Goal: Task Accomplishment & Management: Complete application form

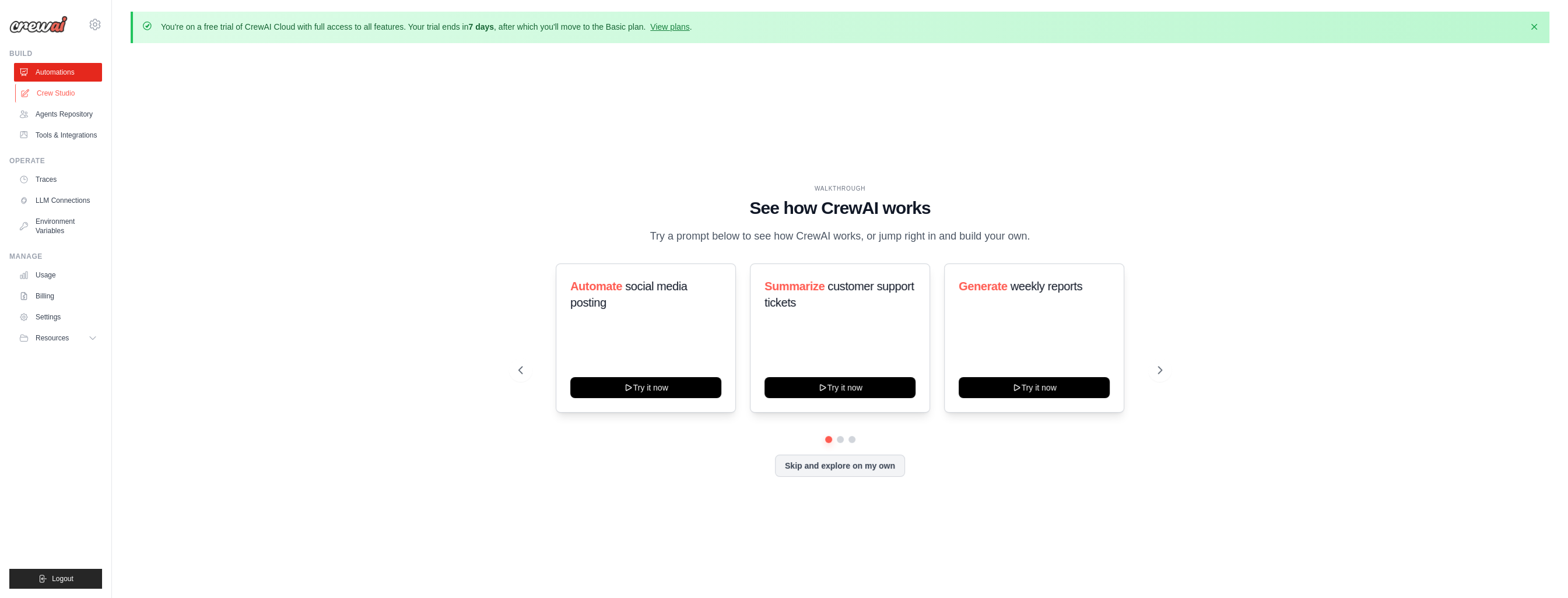
click at [64, 97] on link "Crew Studio" at bounding box center [59, 93] width 88 height 18
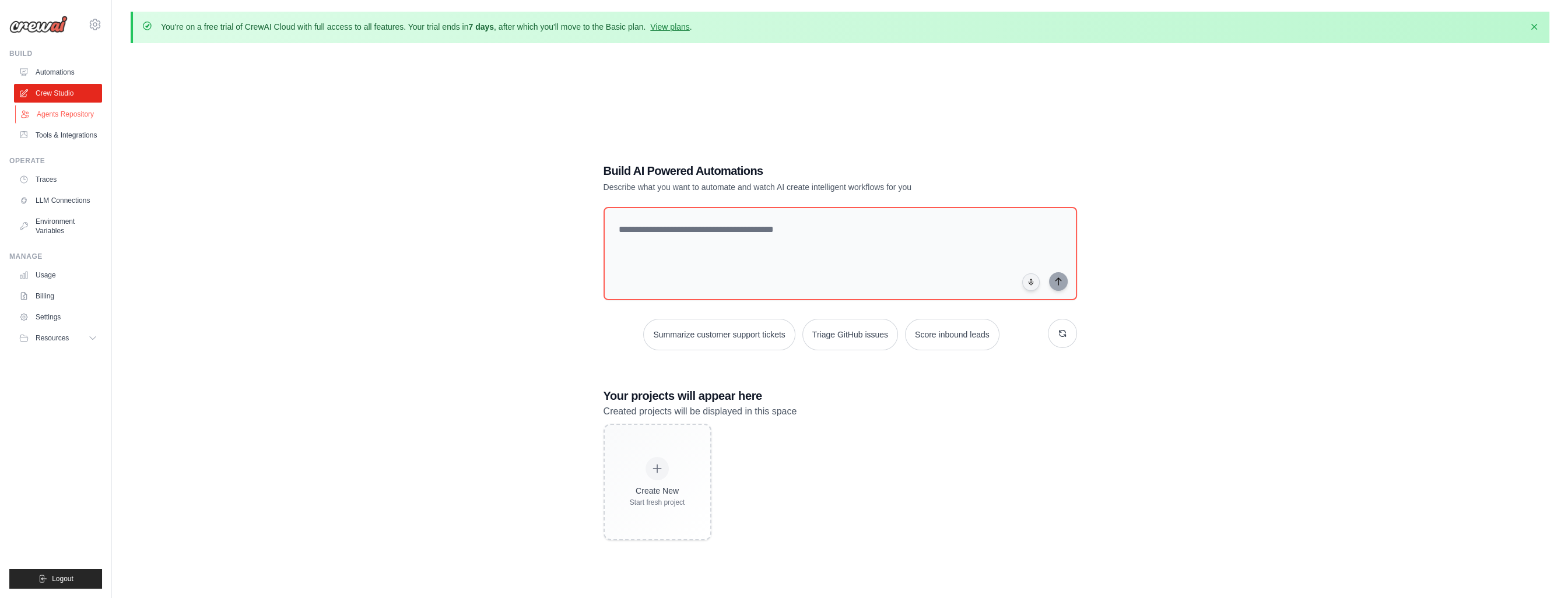
click at [75, 115] on link "Agents Repository" at bounding box center [59, 114] width 88 height 18
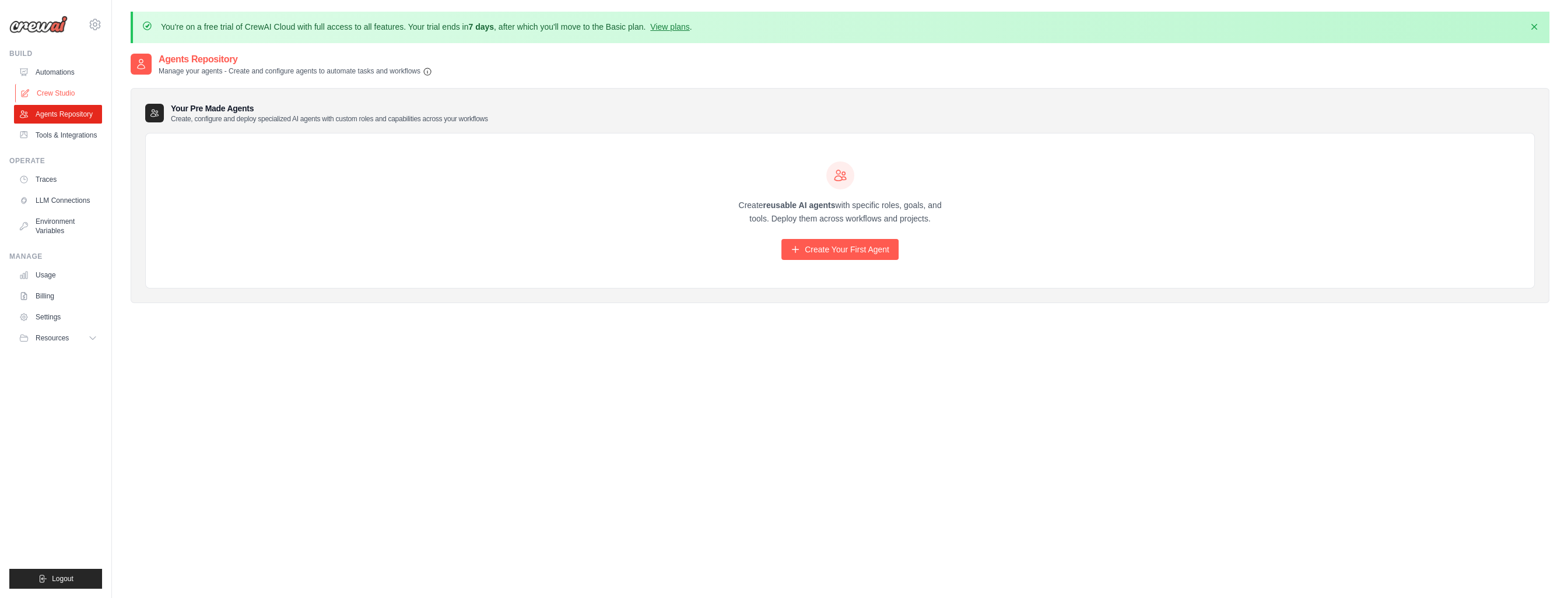
click at [57, 89] on link "Crew Studio" at bounding box center [59, 93] width 88 height 18
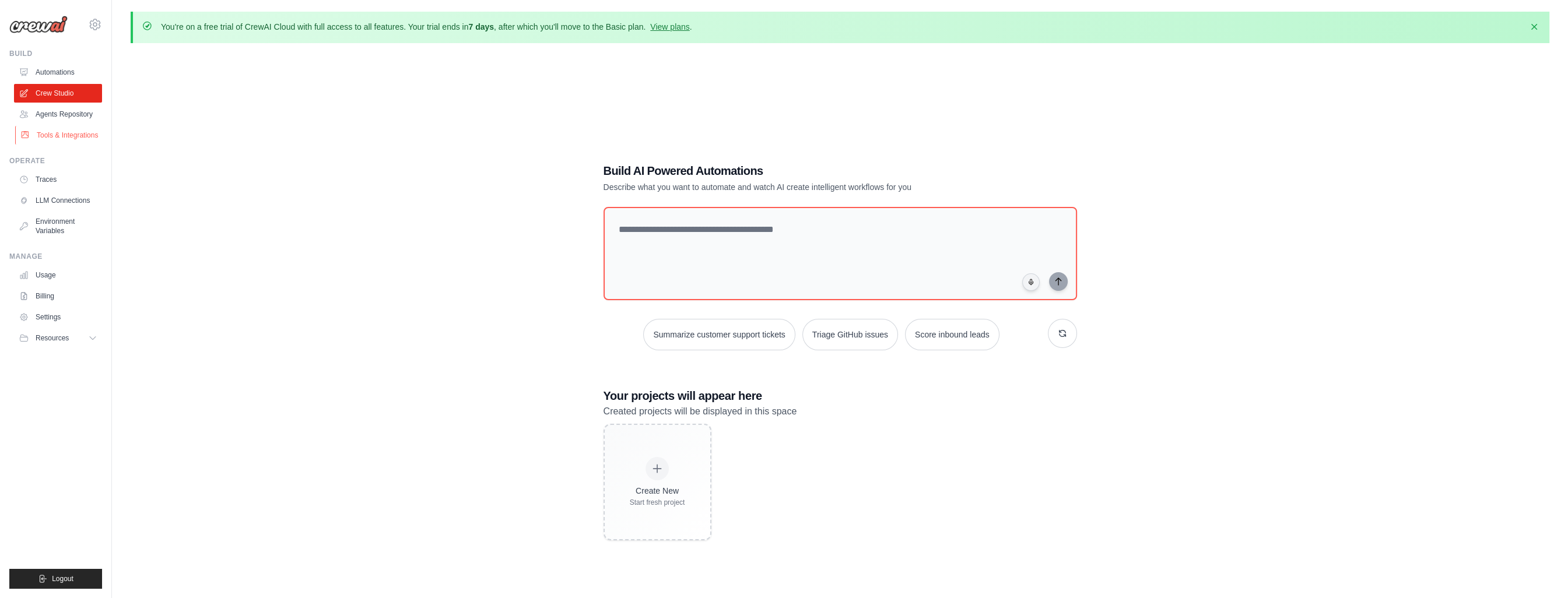
click at [68, 135] on link "Tools & Integrations" at bounding box center [59, 135] width 88 height 18
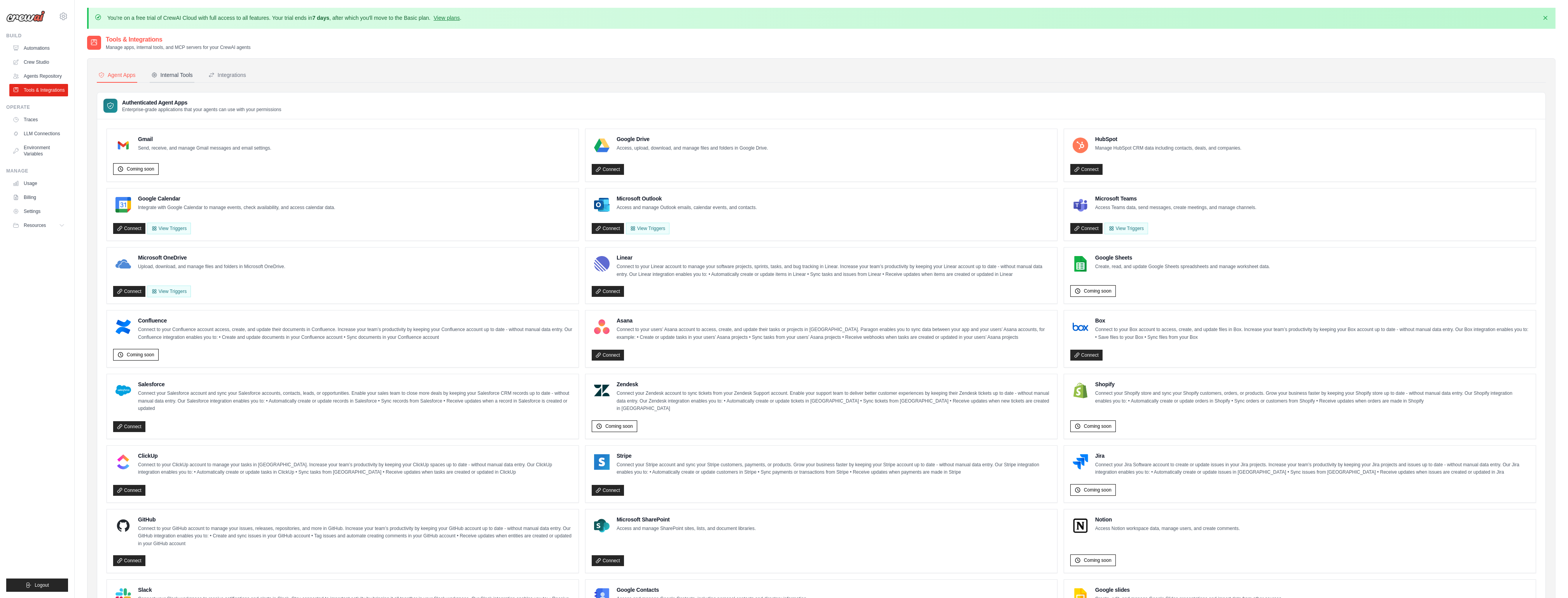
click at [165, 76] on div "Internal Tools" at bounding box center [172, 75] width 41 height 8
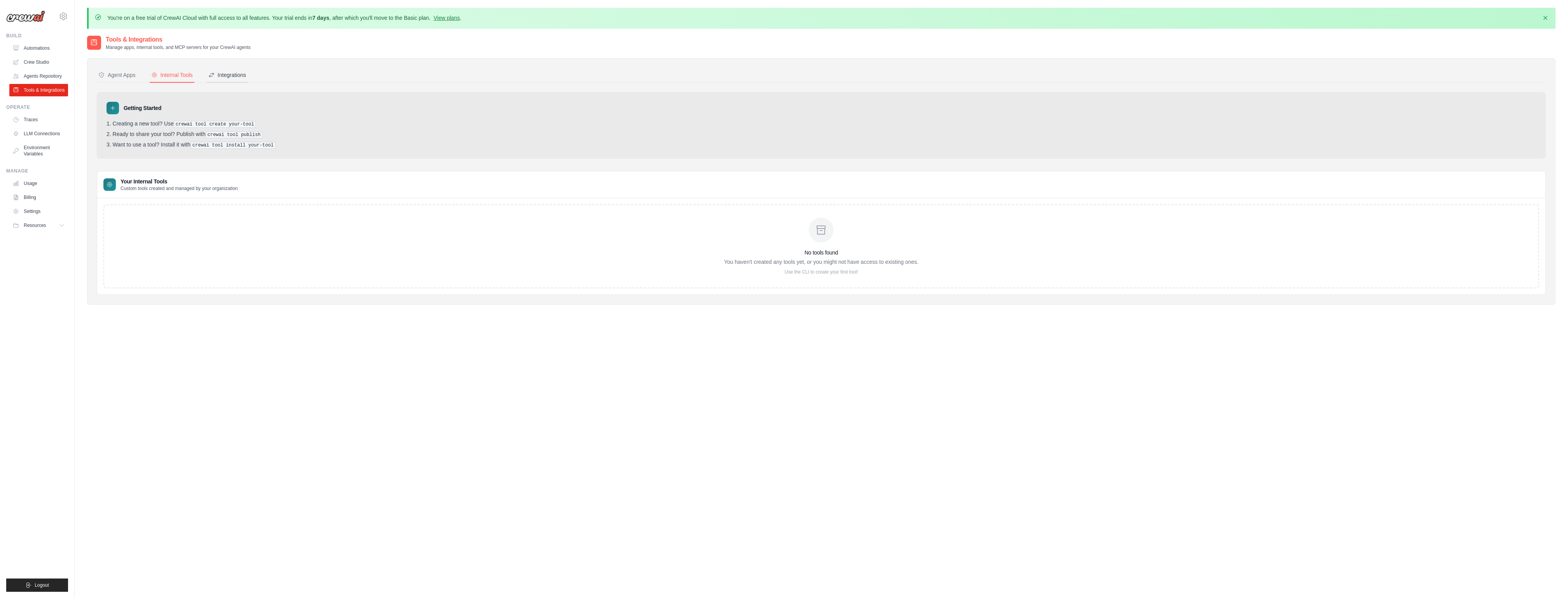
click at [240, 77] on div "Integrations" at bounding box center [227, 75] width 38 height 8
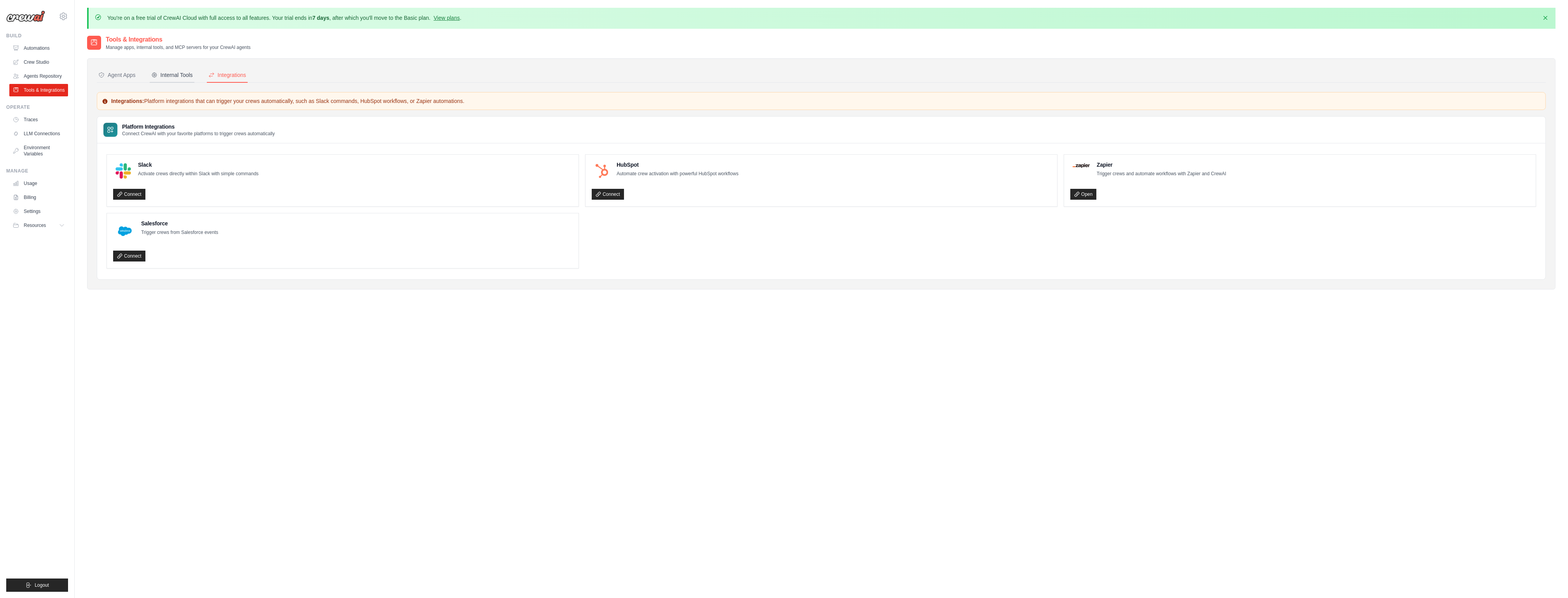
click at [150, 76] on button "Internal Tools" at bounding box center [172, 75] width 44 height 15
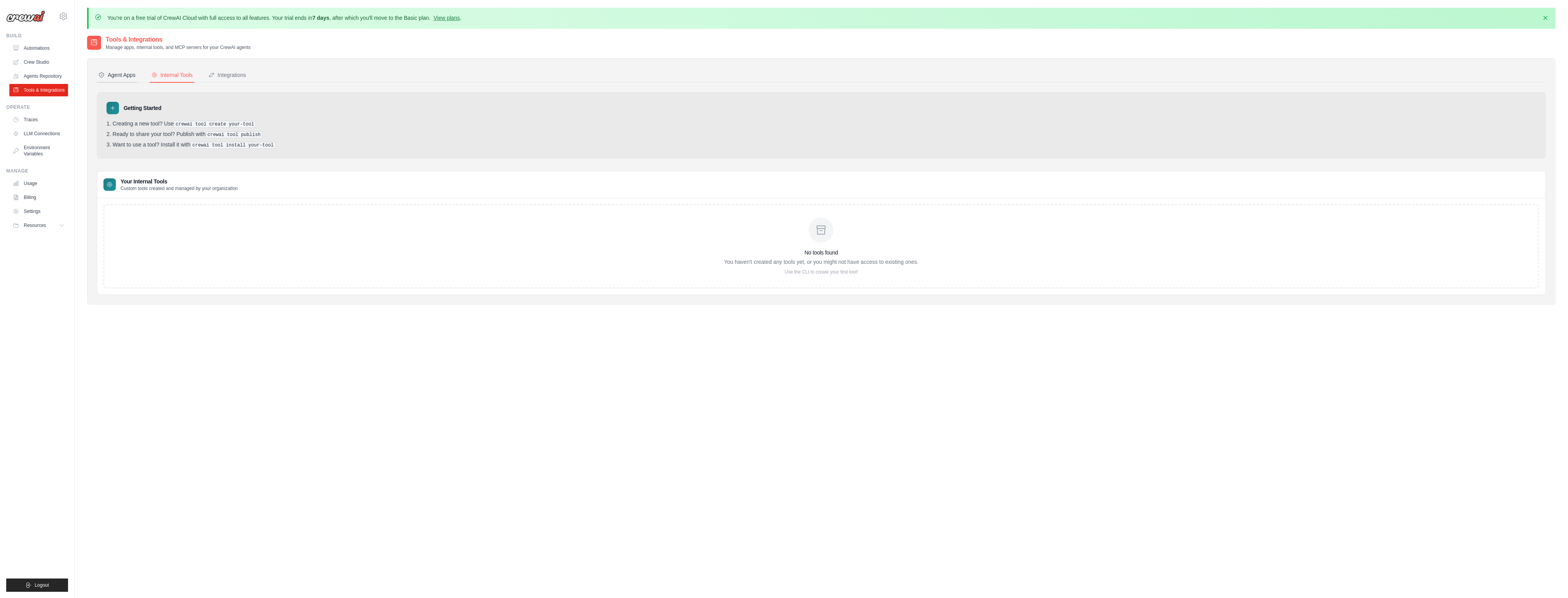
click at [116, 79] on button "Agent Apps" at bounding box center [117, 75] width 40 height 15
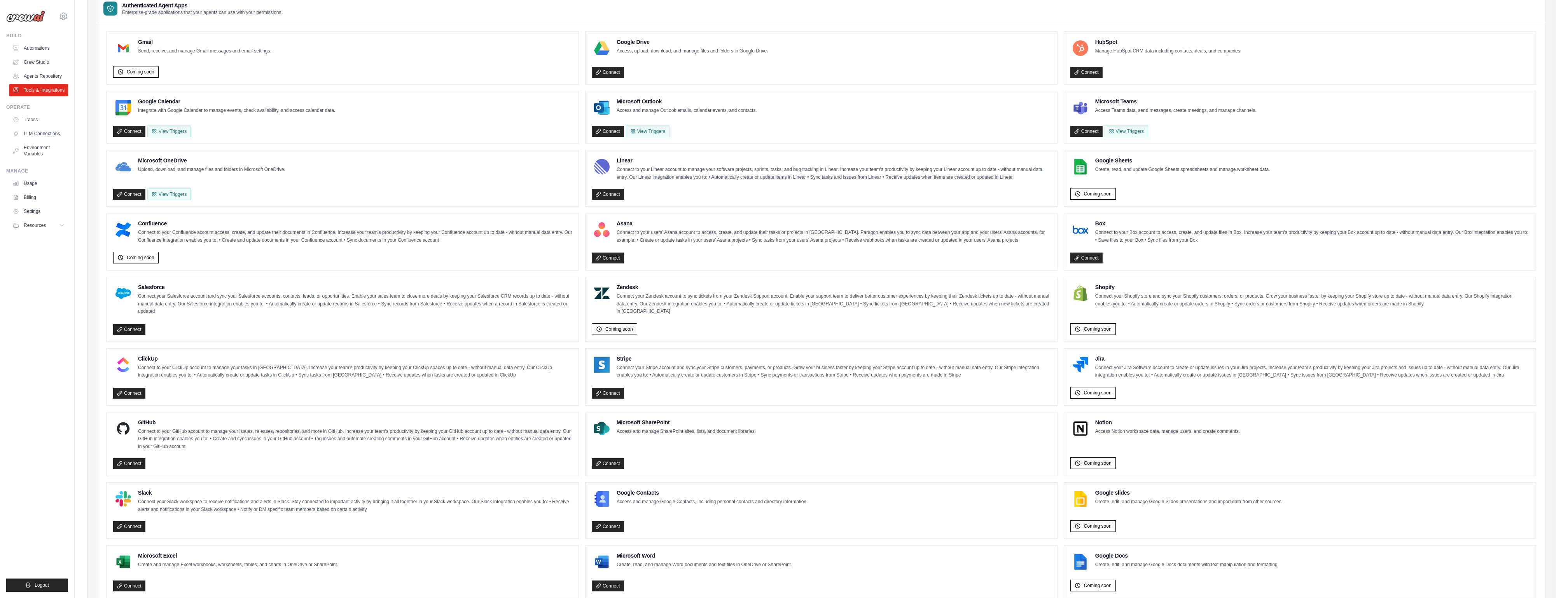
scroll to position [137, 0]
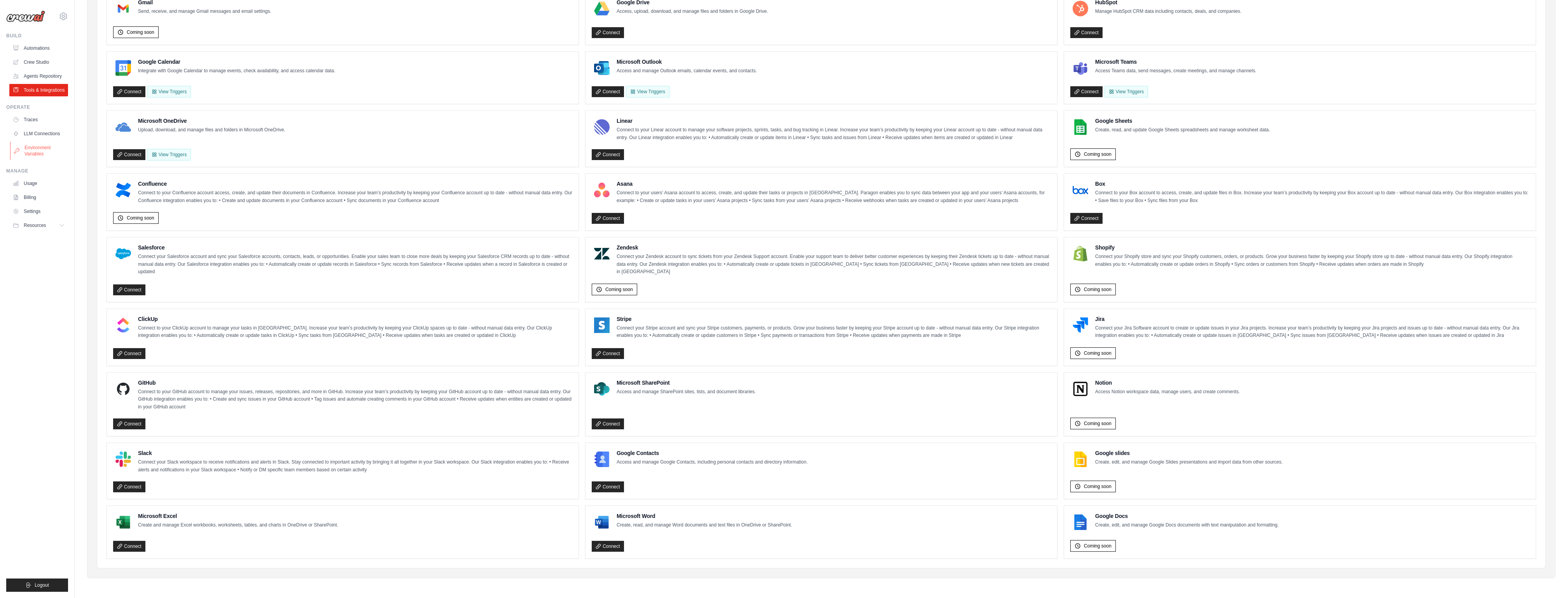
click at [24, 141] on link "Environment Variables" at bounding box center [40, 150] width 58 height 19
click at [32, 134] on link "LLM Connections" at bounding box center [40, 134] width 58 height 12
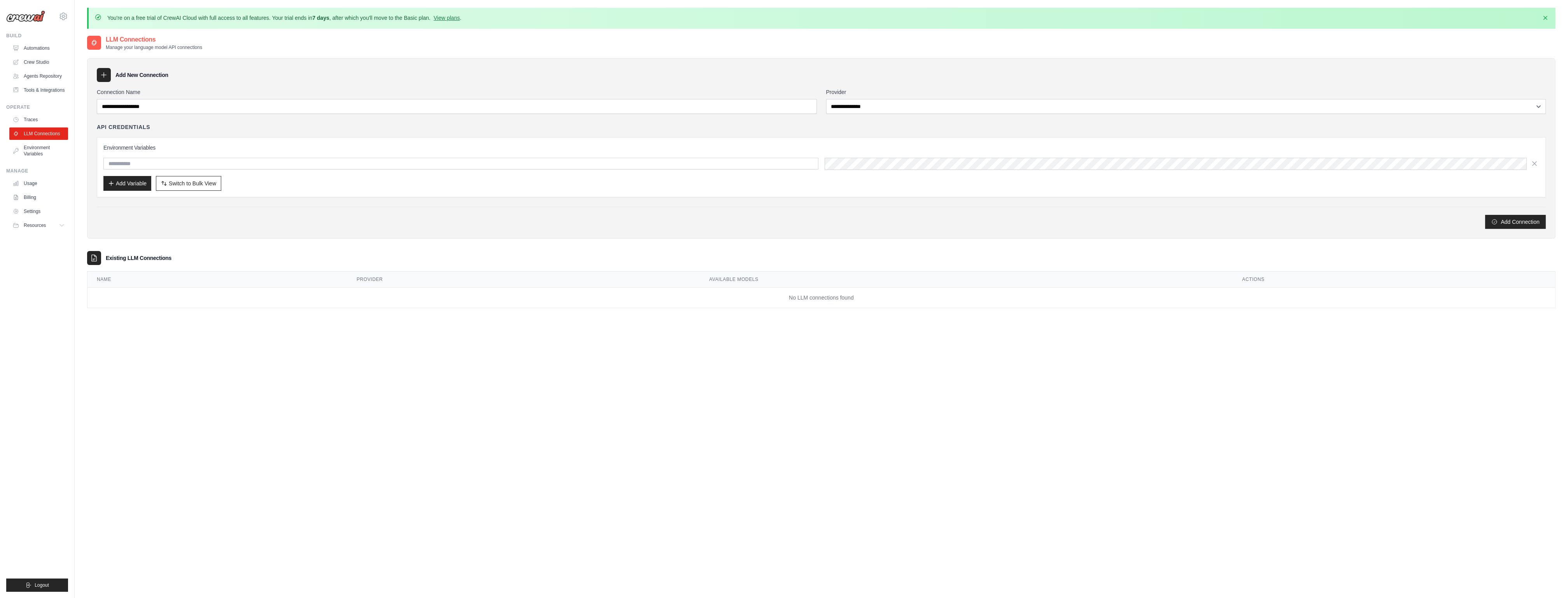
click at [32, 134] on link "LLM Connections" at bounding box center [38, 134] width 58 height 12
click at [121, 101] on input "Connection Name" at bounding box center [457, 106] width 720 height 15
click at [855, 105] on select "**********" at bounding box center [1186, 106] width 719 height 15
click at [761, 74] on div "Add New Connection" at bounding box center [821, 75] width 1449 height 14
click at [41, 120] on link "Traces" at bounding box center [40, 120] width 58 height 12
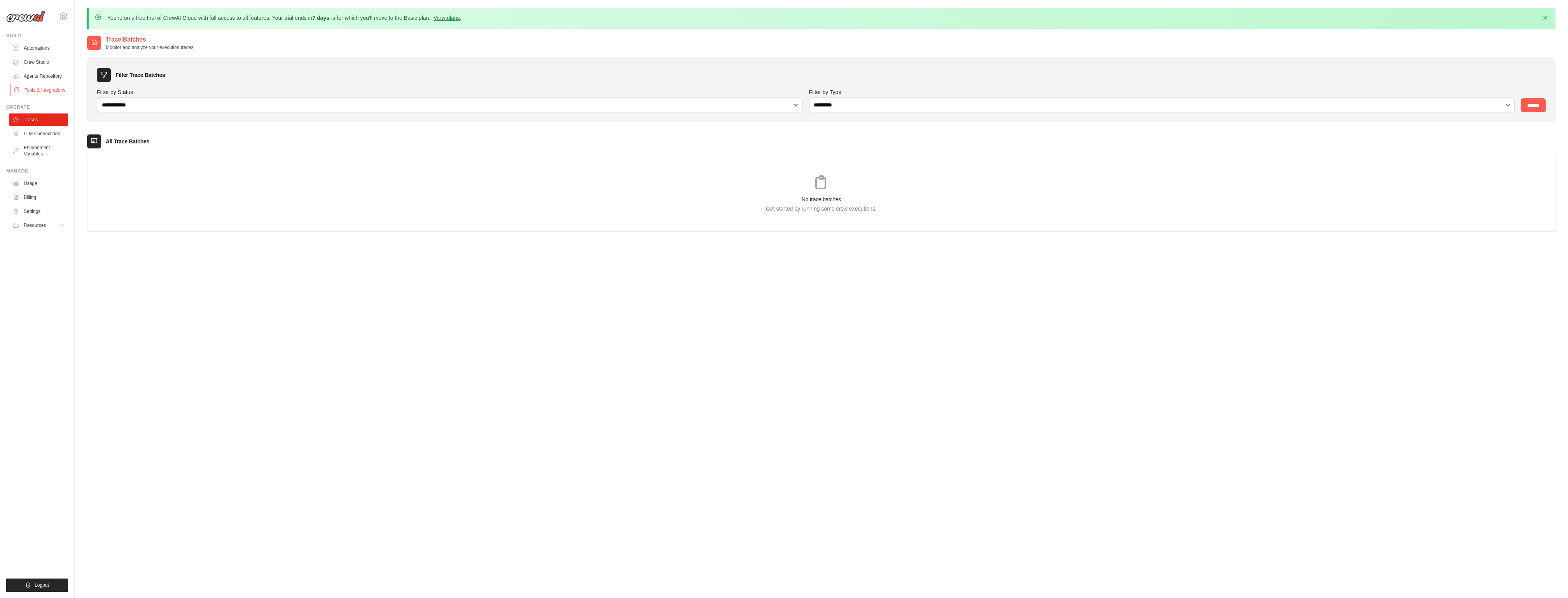
click at [44, 91] on link "Tools & Integrations" at bounding box center [40, 90] width 58 height 12
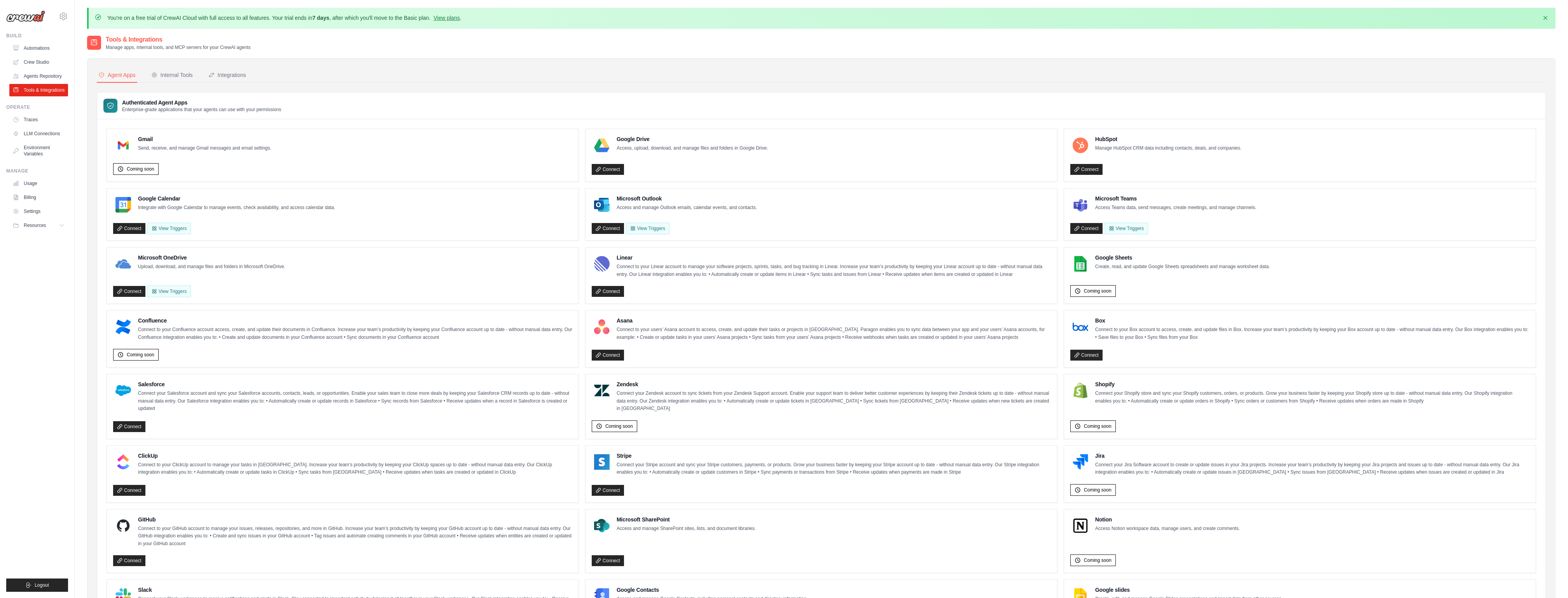
click at [57, 80] on link "Agents Repository" at bounding box center [38, 76] width 58 height 12
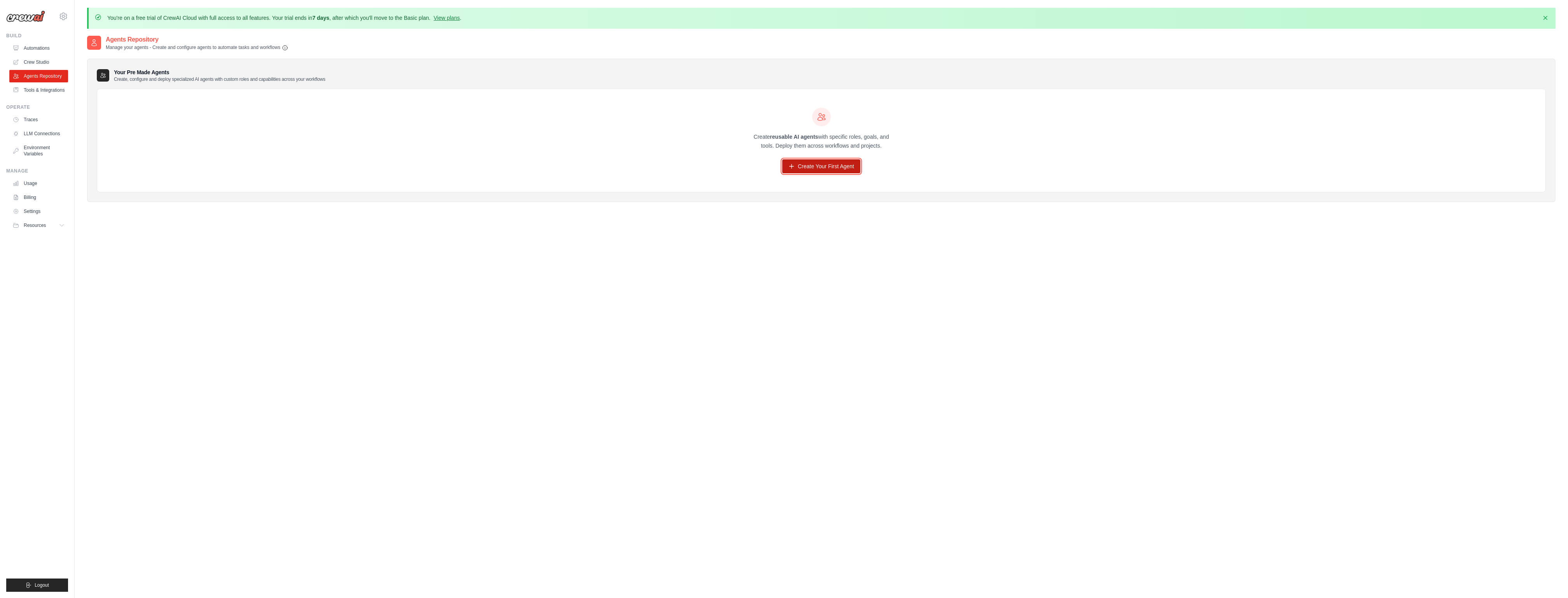
click at [795, 166] on link "Create Your First Agent" at bounding box center [821, 166] width 78 height 14
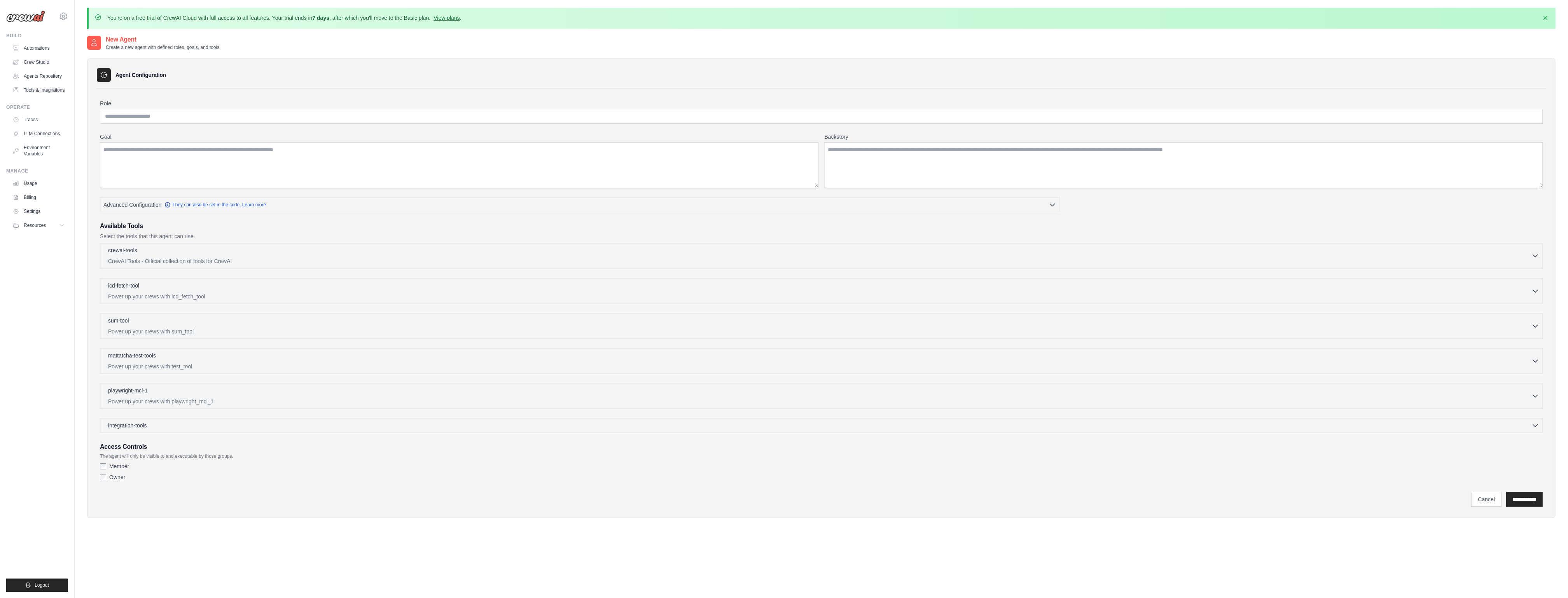
click at [148, 254] on div "crewai-tools 0 selected" at bounding box center [820, 251] width 1423 height 9
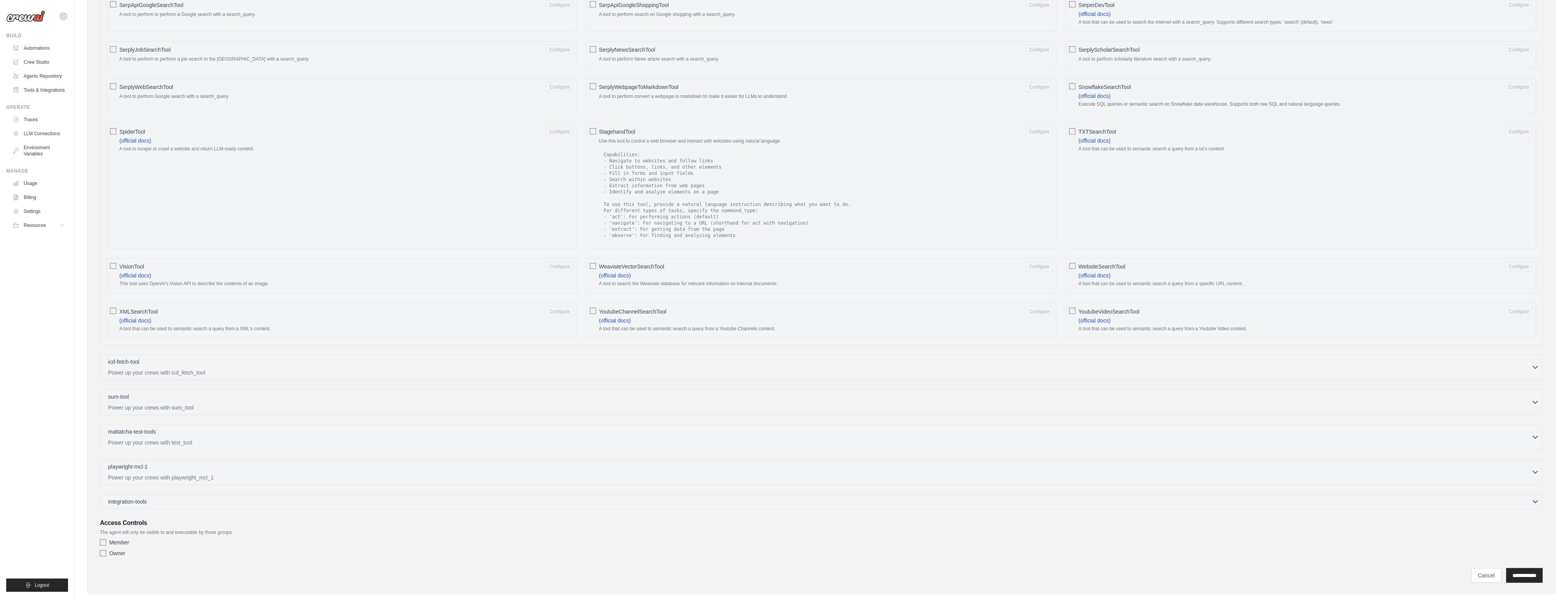
scroll to position [1007, 0]
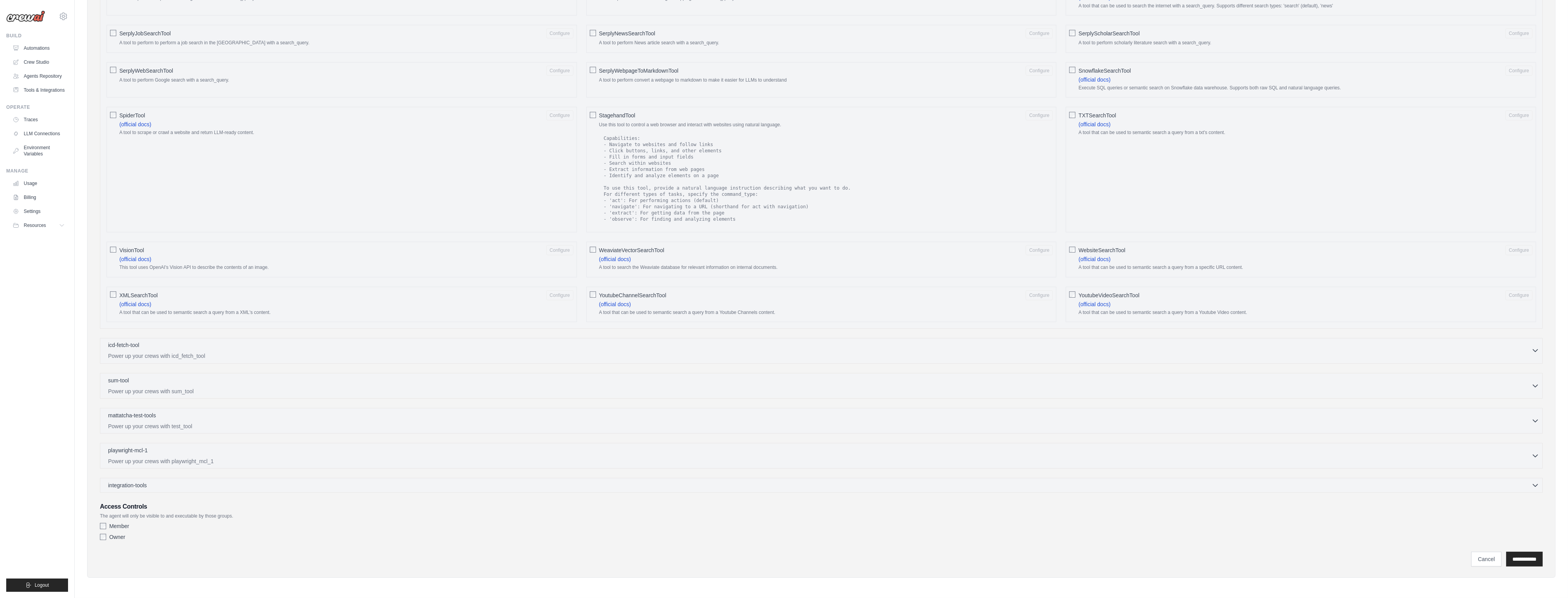
click at [150, 352] on p "Power up your crews with icd_fetch_tool" at bounding box center [820, 356] width 1423 height 8
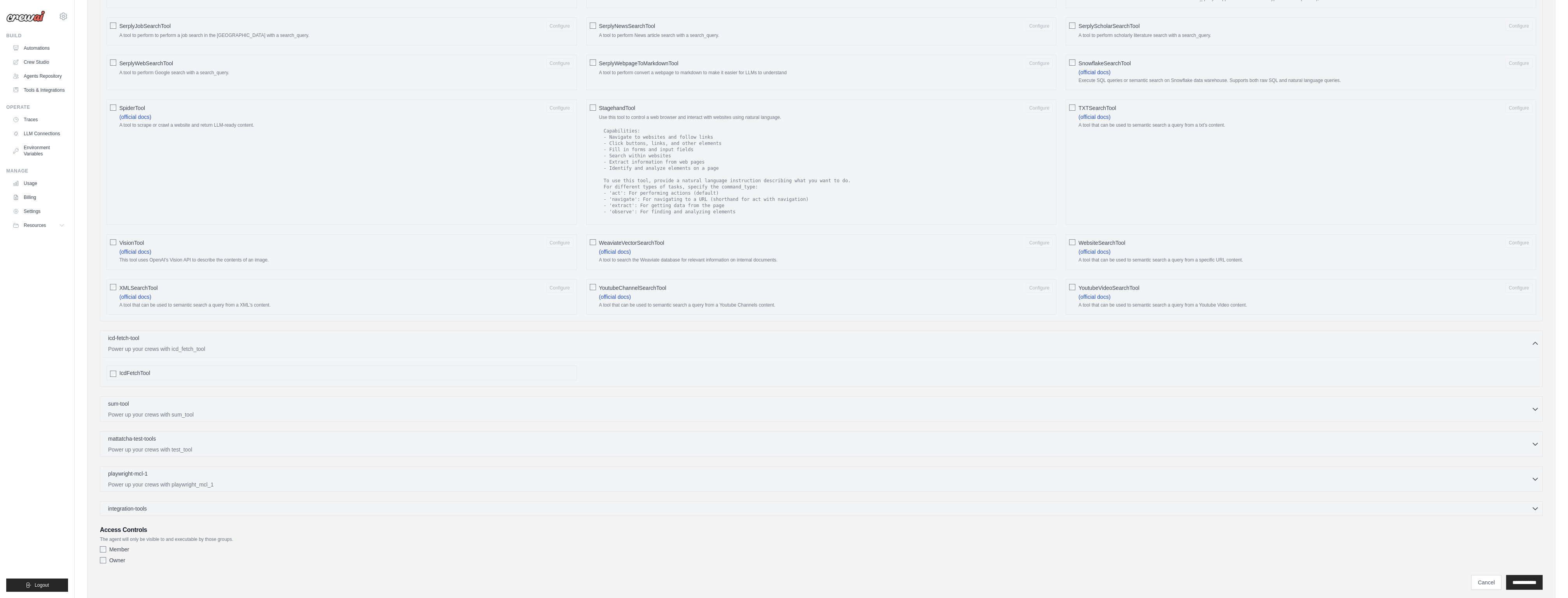
click at [141, 398] on div "sum-tool 0 selected Power up your crews with sum_tool SumTool" at bounding box center [821, 409] width 1443 height 26
click at [142, 398] on p "Power up your crews with sum_tool" at bounding box center [820, 414] width 1423 height 8
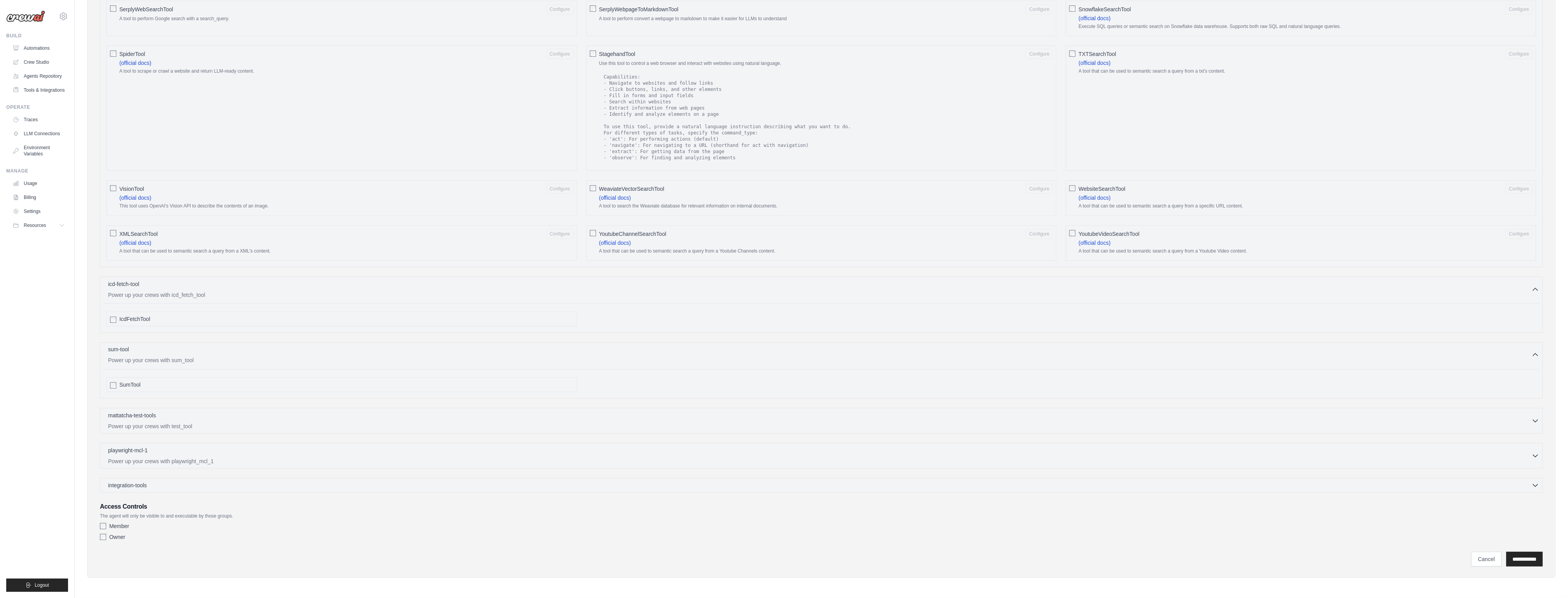
scroll to position [1069, 0]
click at [148, 398] on p "mattatcha-test-tools" at bounding box center [132, 415] width 48 height 8
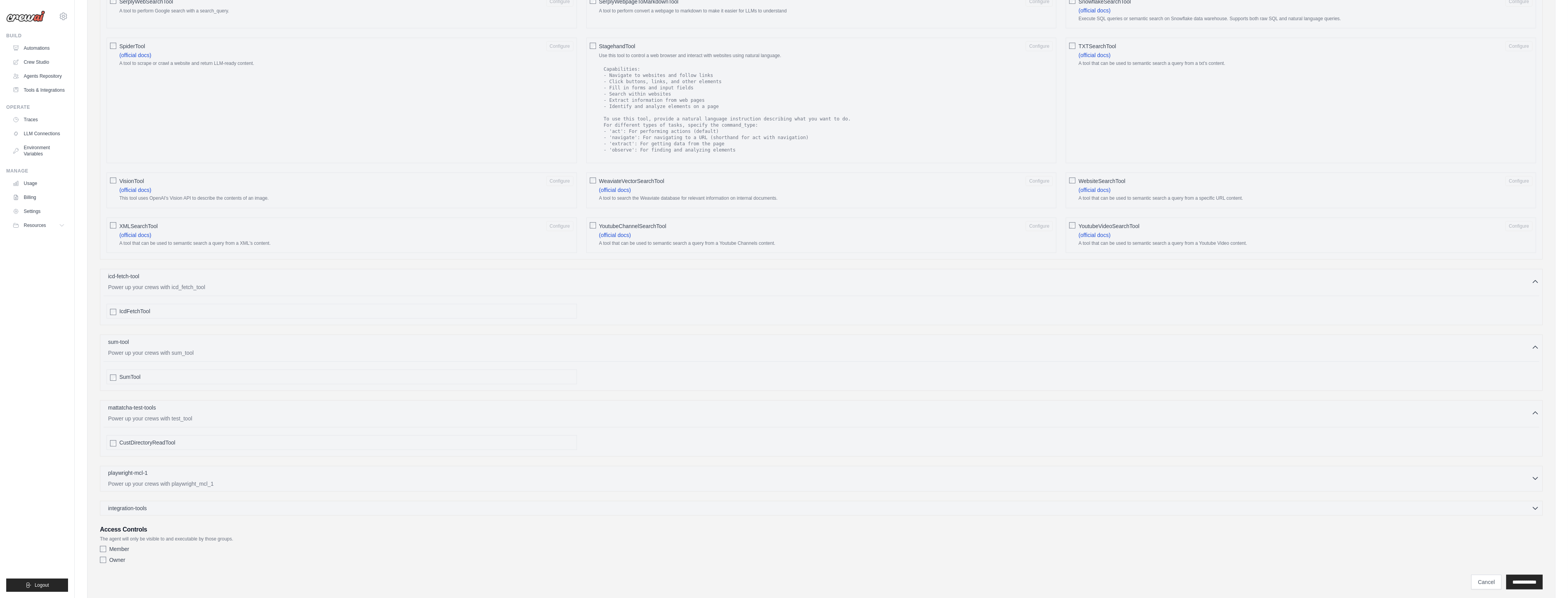
click at [178, 398] on div "playwright-mcl-1 0 selected" at bounding box center [820, 473] width 1423 height 9
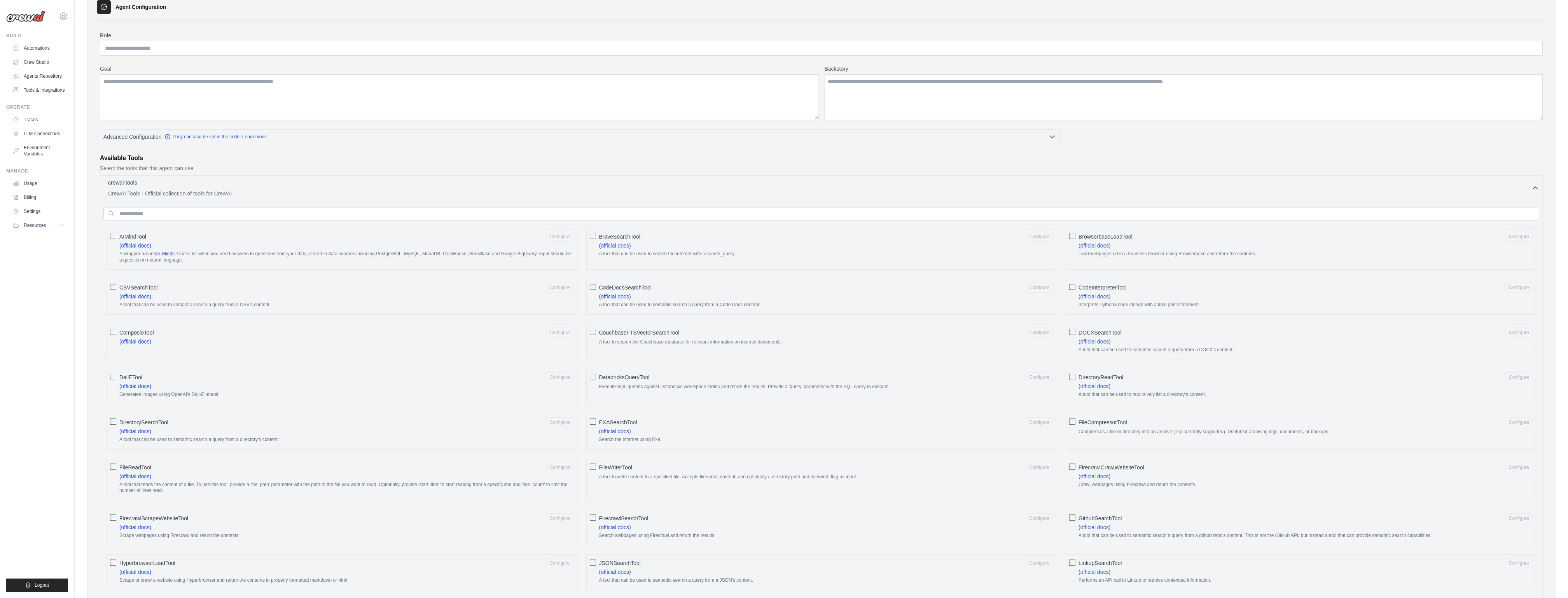
scroll to position [0, 0]
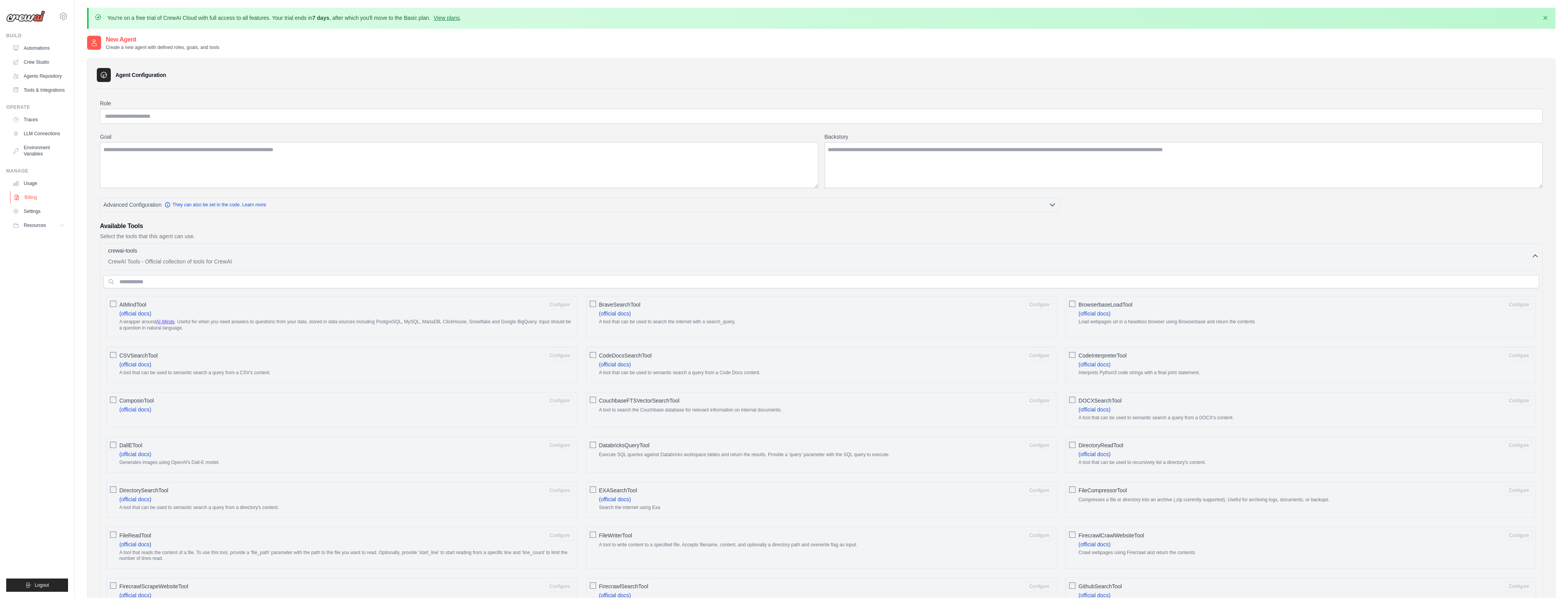
click at [32, 200] on link "Billing" at bounding box center [40, 197] width 58 height 12
